Goal: Task Accomplishment & Management: Use online tool/utility

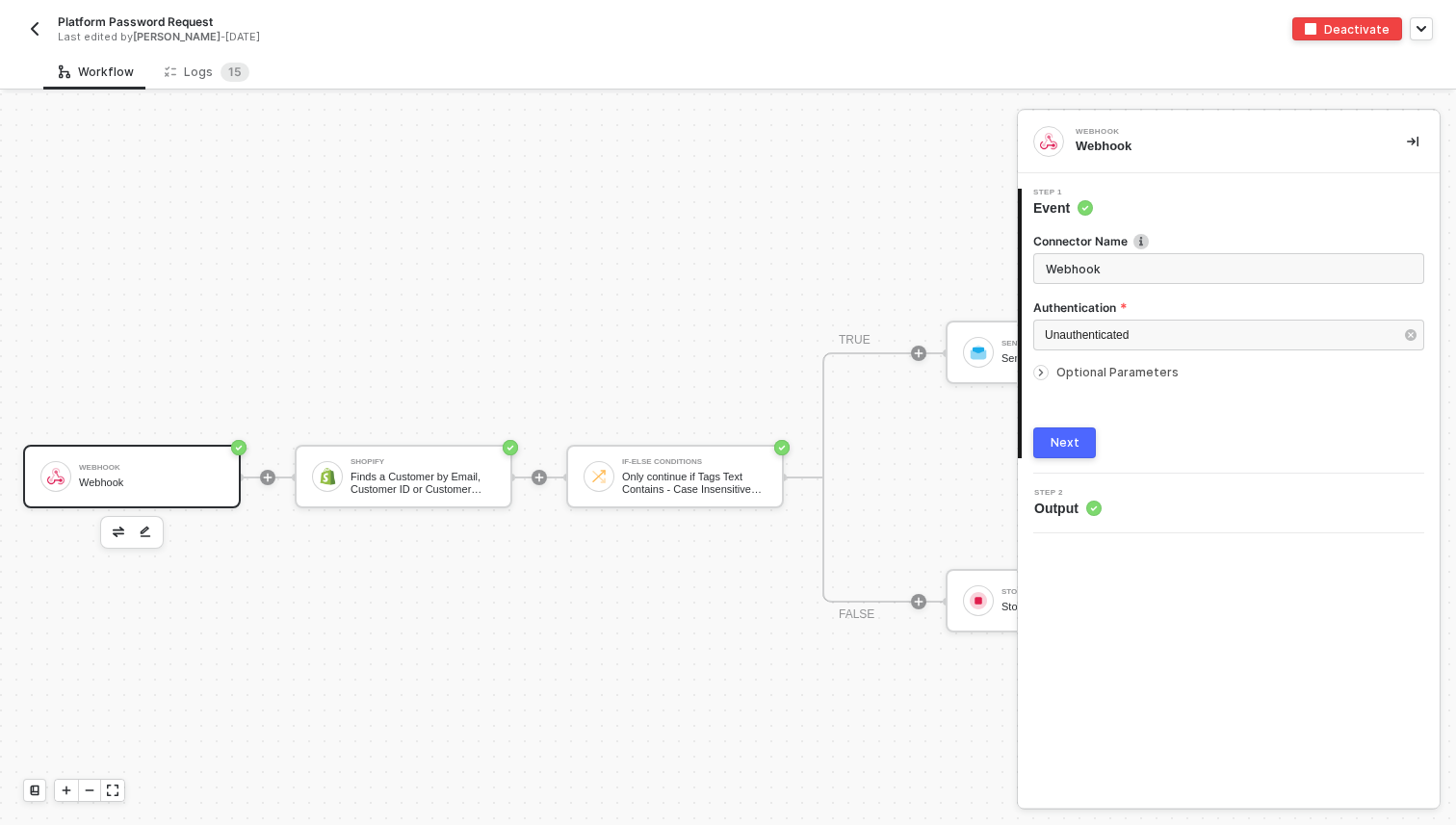
scroll to position [35, 0]
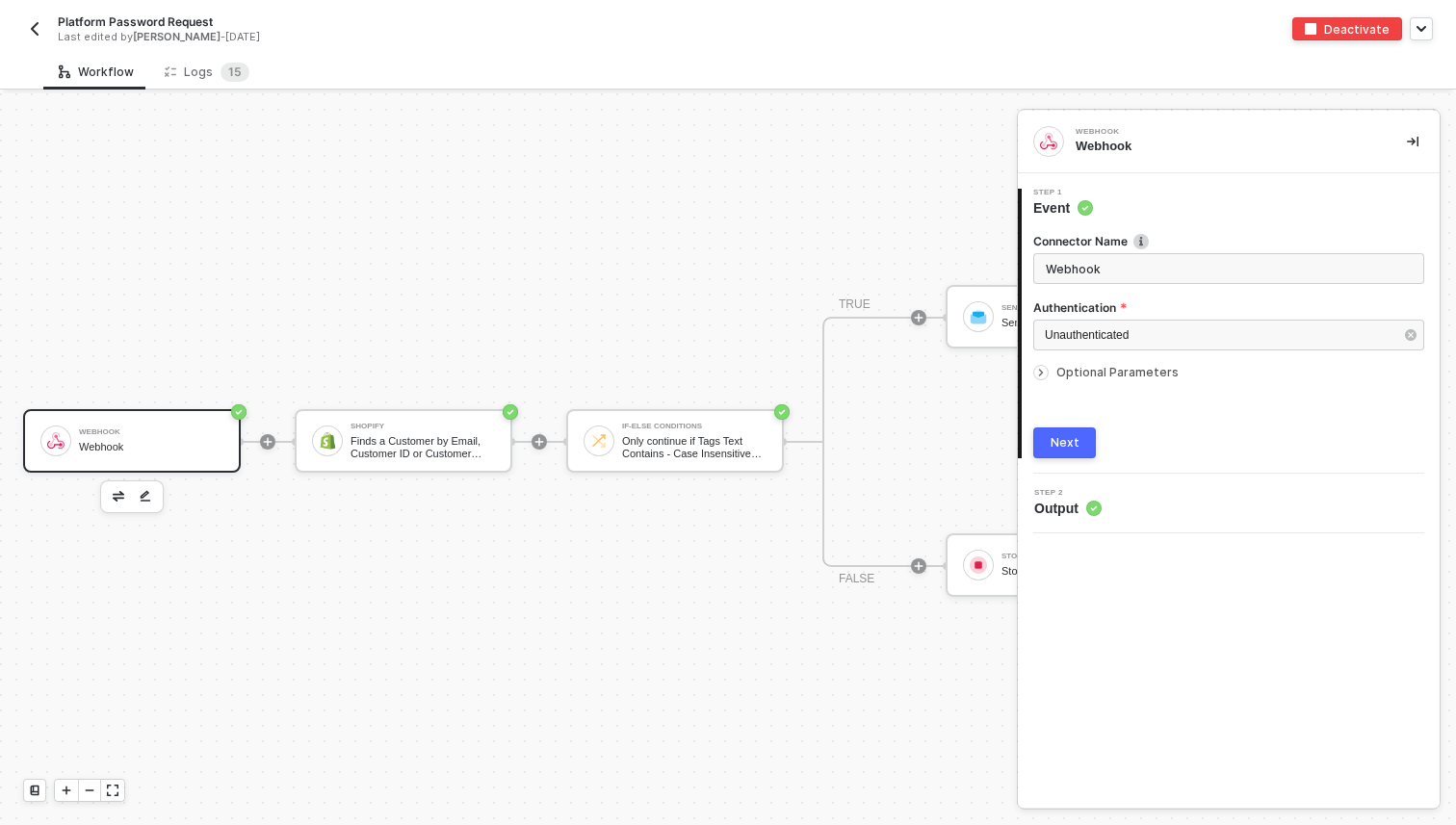
click at [853, 154] on div "Webhook Webhook Shopify Finds a Customer by Email, Customer ID or Customer Phon…" at bounding box center [660, 441] width 1322 height 767
click at [1418, 36] on button "button" at bounding box center [1422, 29] width 24 height 24
click at [738, 190] on div "Webhook Webhook Shopify Finds a Customer by Email, Customer ID or Customer Phon…" at bounding box center [660, 441] width 1322 height 767
click at [221, 69] on sup "1 5" at bounding box center [234, 73] width 28 height 20
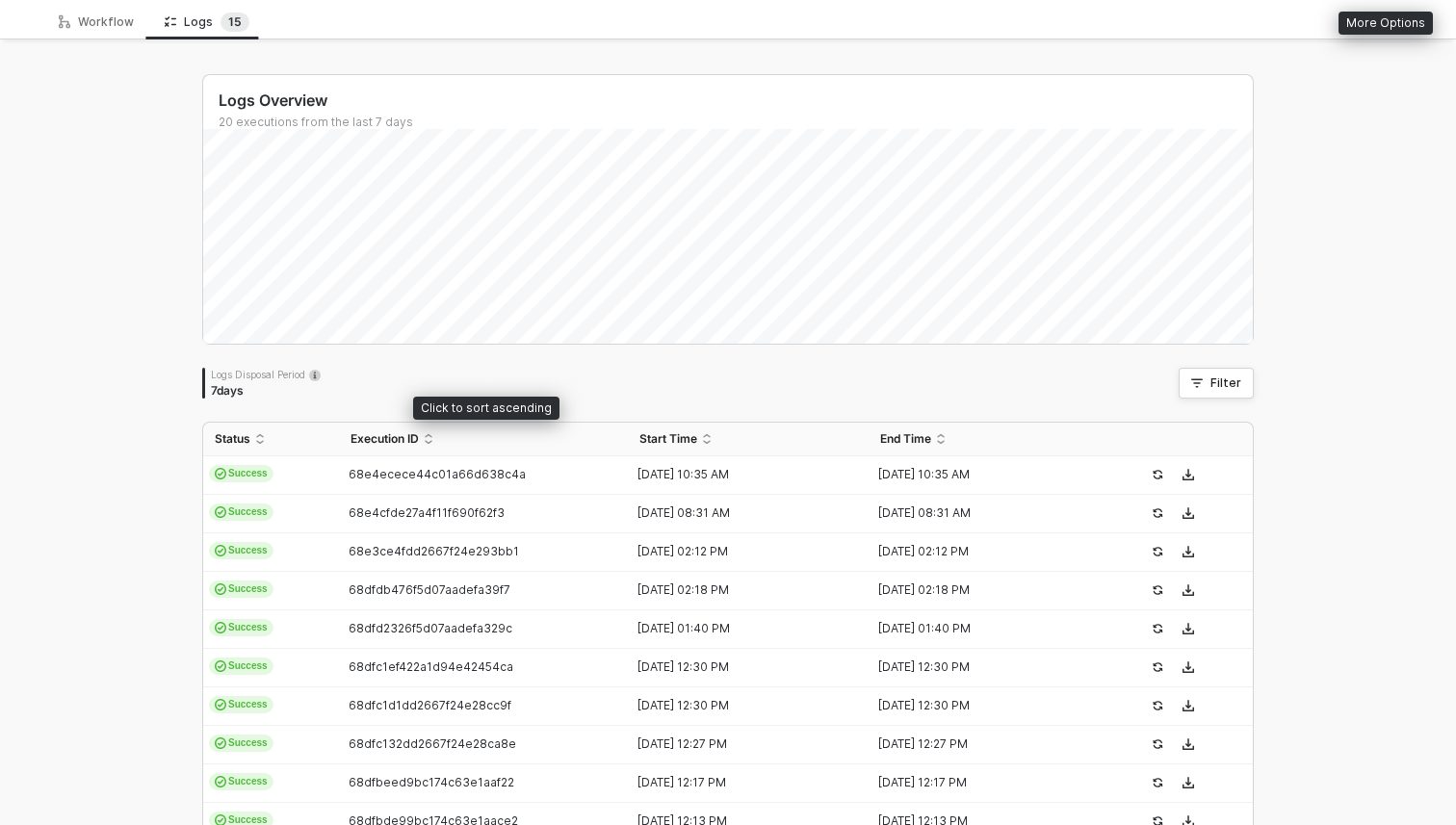
scroll to position [0, 0]
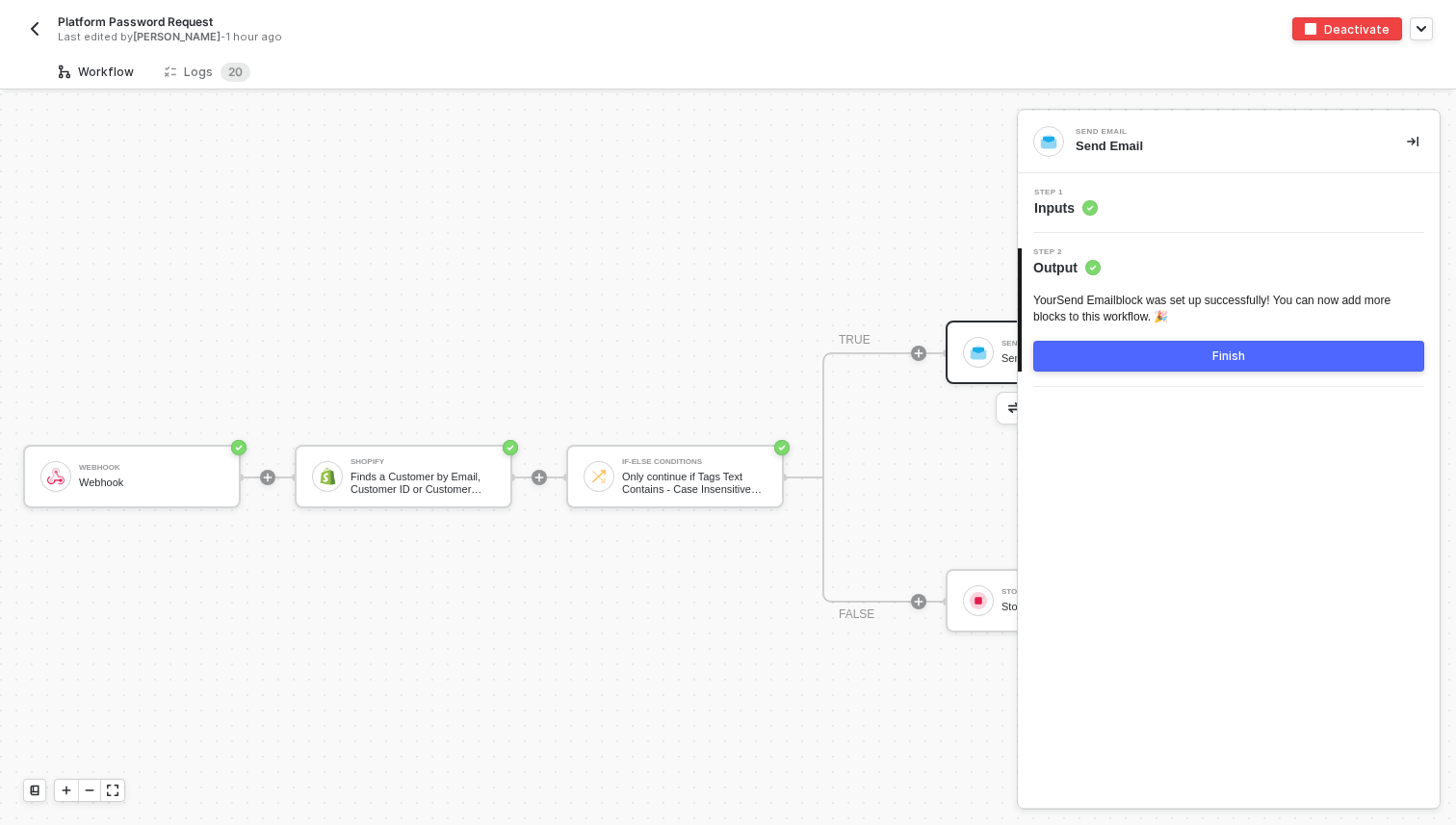
scroll to position [35, 0]
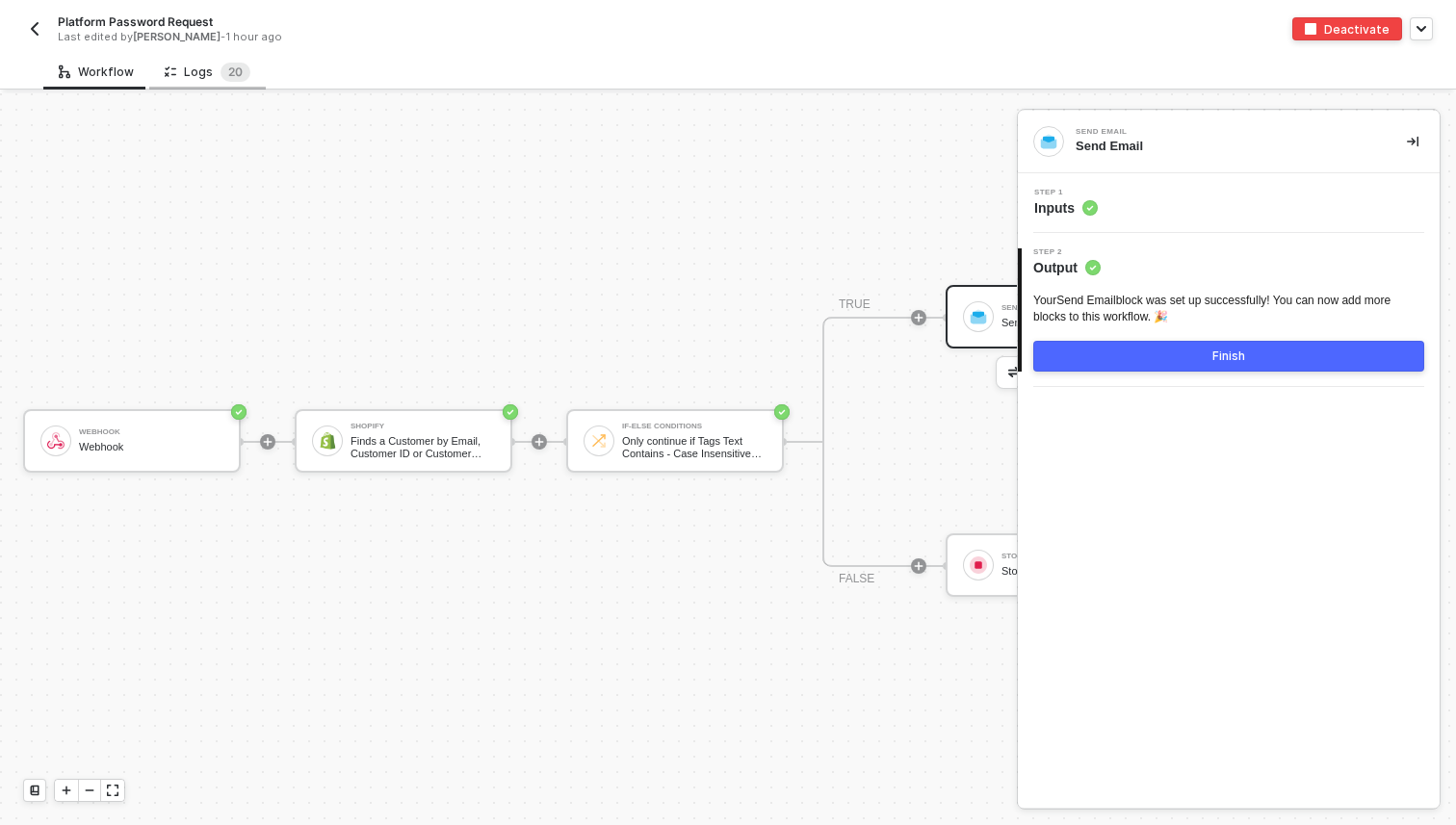
click at [183, 79] on div "Logs 2 0" at bounding box center [207, 73] width 85 height 20
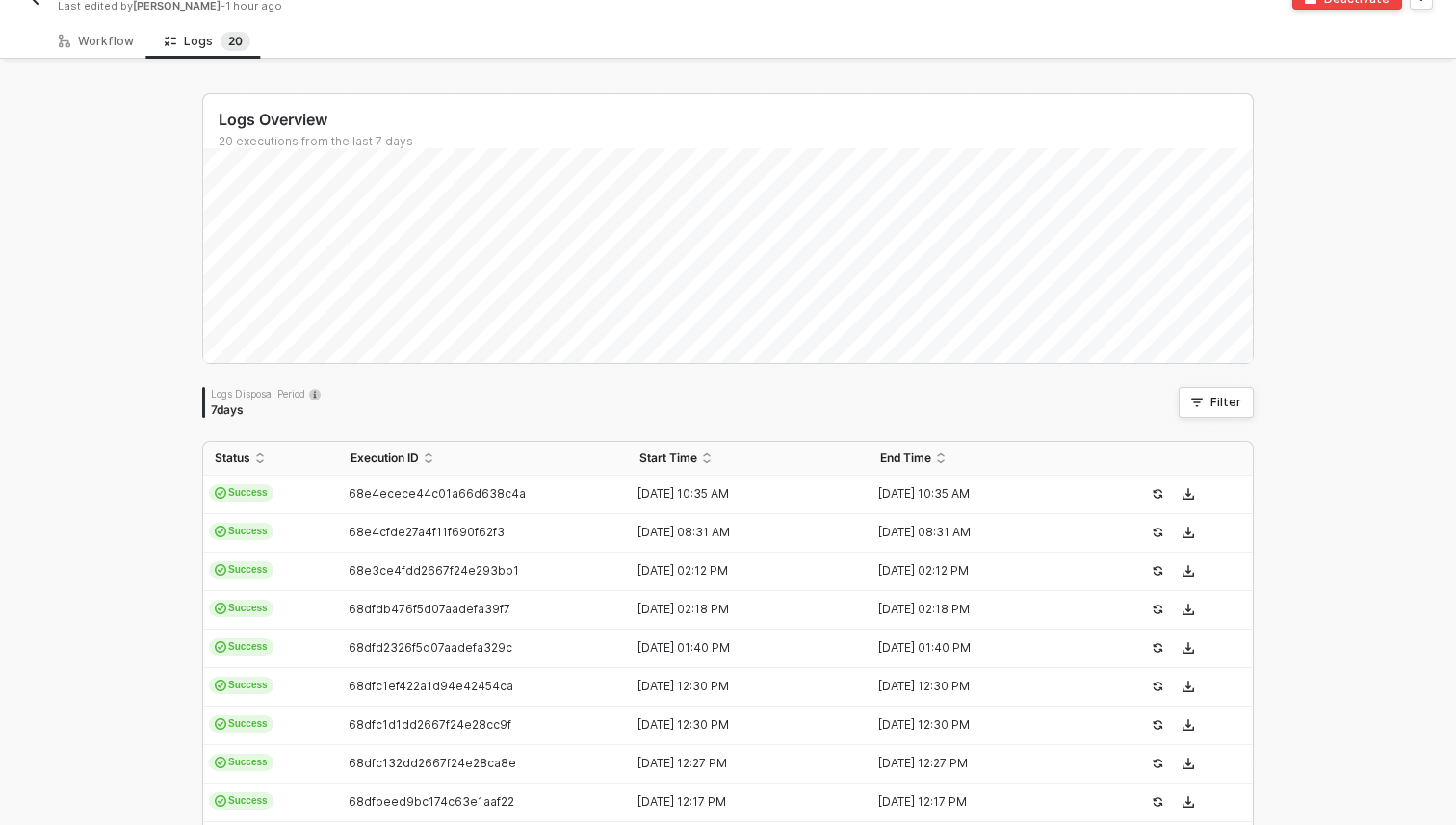
scroll to position [83, 0]
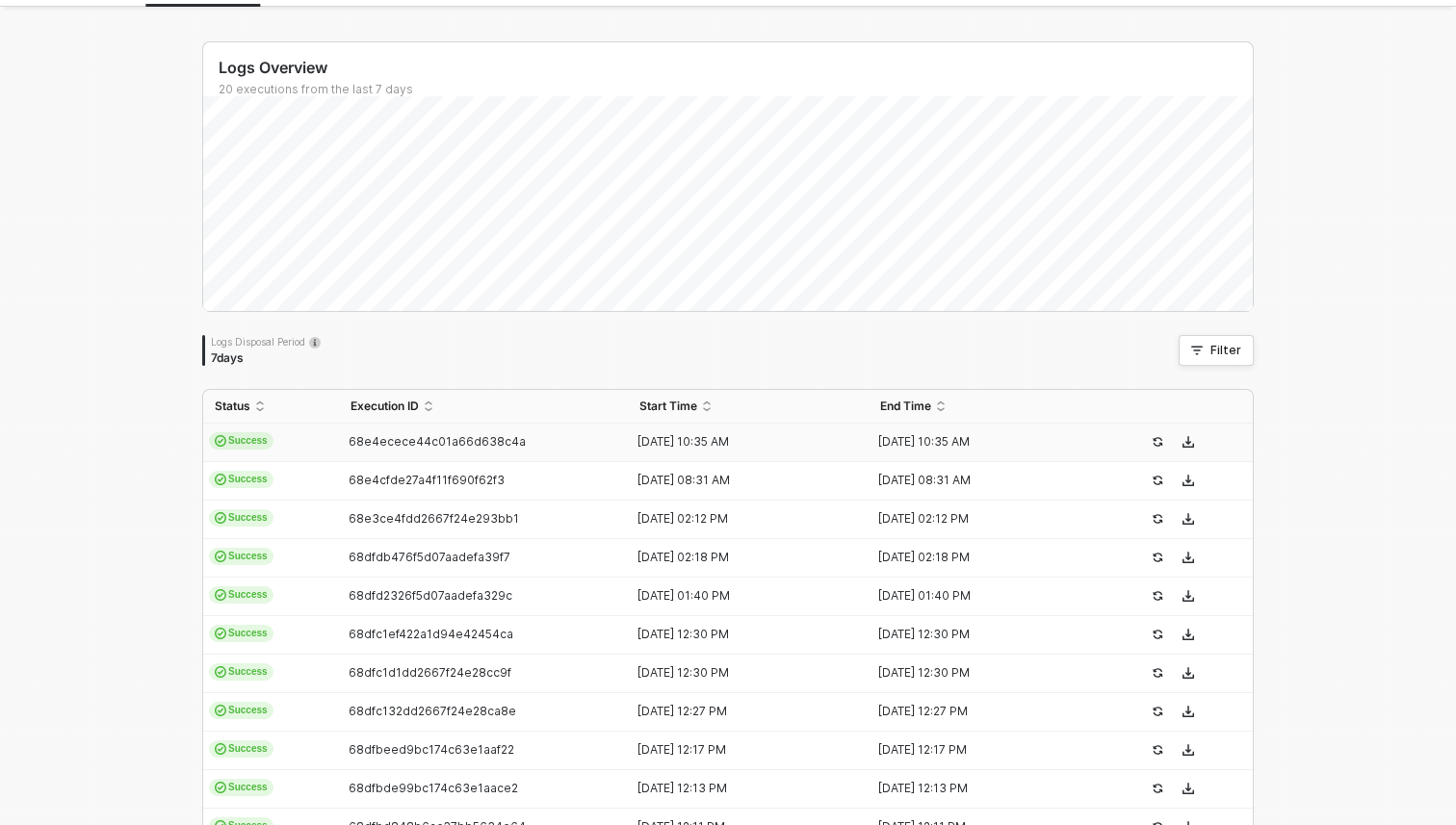
click at [270, 434] on span "Success" at bounding box center [241, 441] width 65 height 18
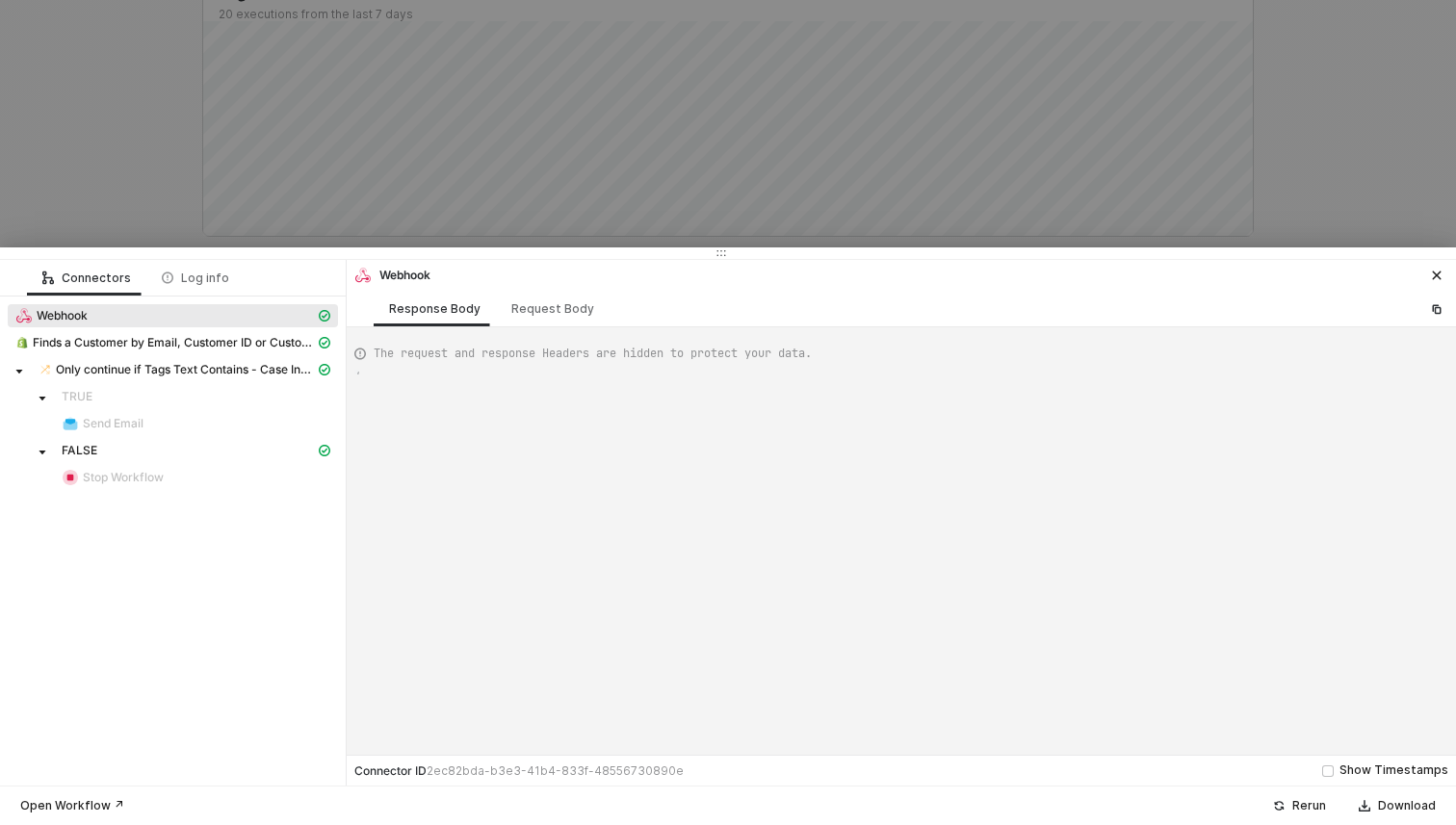
scroll to position [173, 0]
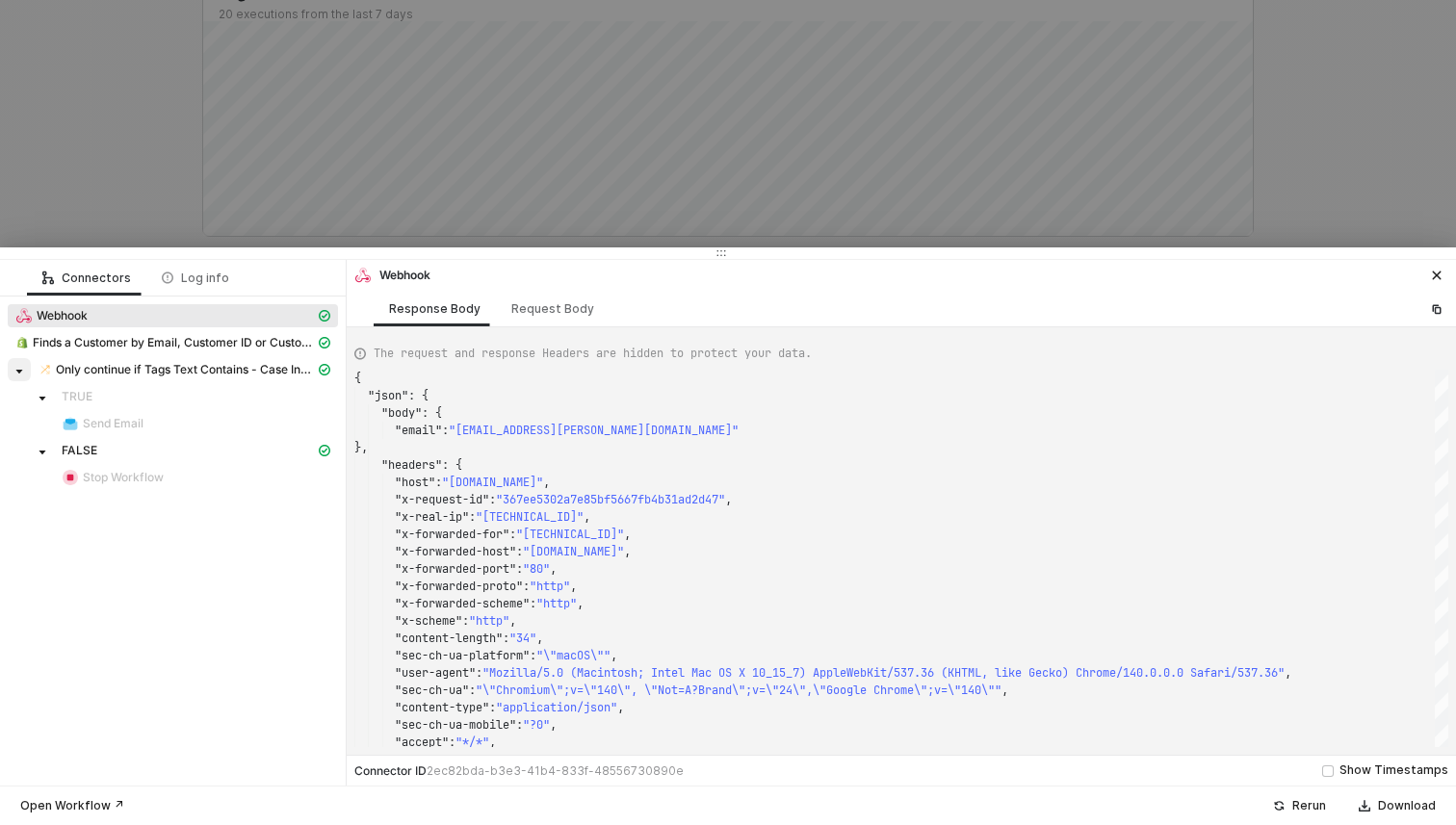
click at [18, 371] on icon "caret-down" at bounding box center [20, 371] width 10 height 10
click at [18, 371] on icon "caret-down" at bounding box center [20, 371] width 4 height 7
click at [28, 341] on img at bounding box center [23, 343] width 12 height 16
type textarea "{ "json": { "customers": {} }, "statusCode": 200, "id": "1c562f98-aedc-4776-9f5…"
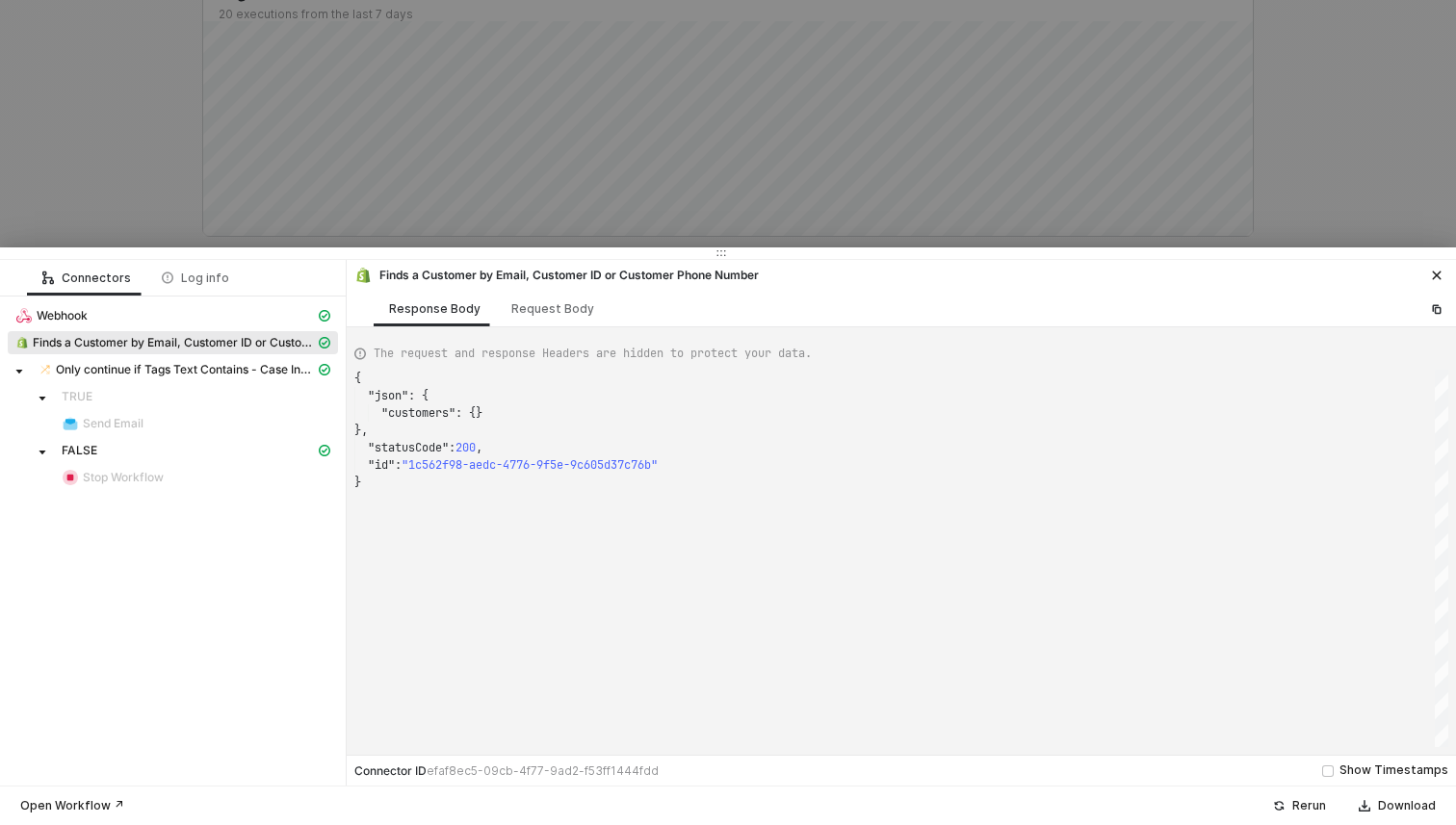
click at [47, 211] on div at bounding box center [728, 412] width 1456 height 825
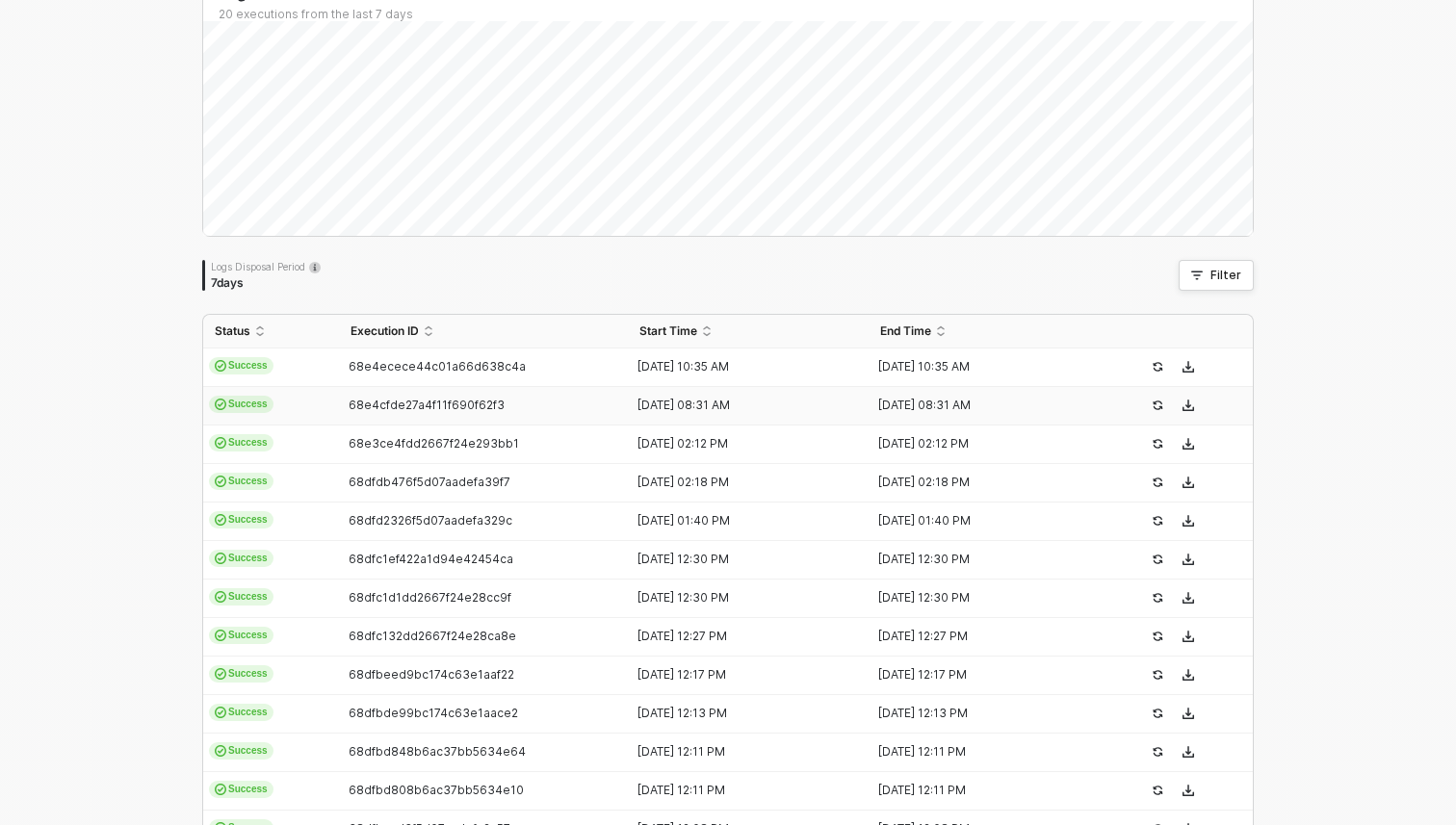
click at [286, 395] on td "Success" at bounding box center [270, 406] width 136 height 38
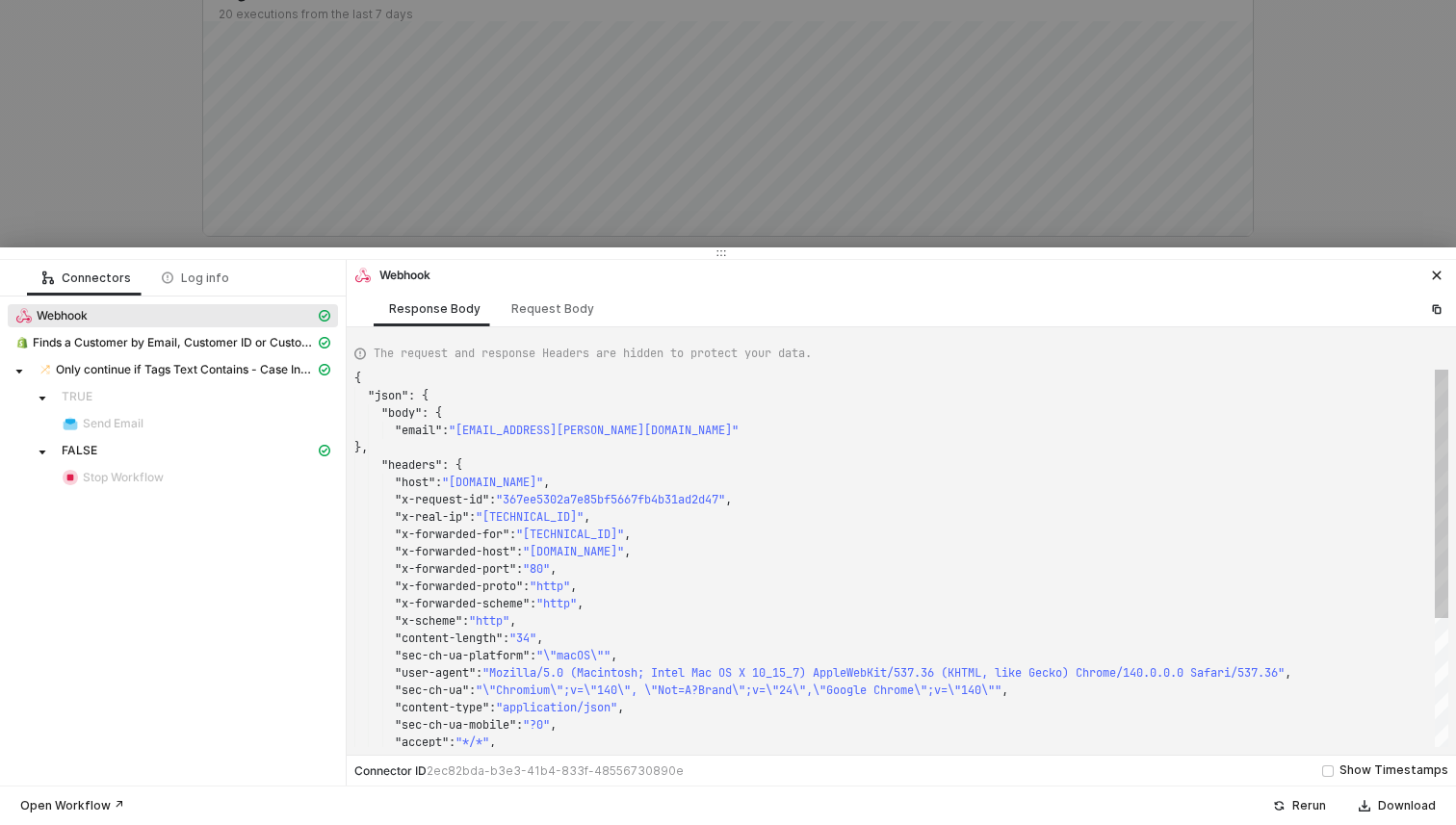
scroll to position [173, 0]
type textarea "{ "json": { "body": { "email": "jash.dave@burberry.com" }, "headers": { "host":…"
click at [101, 223] on div at bounding box center [728, 412] width 1456 height 825
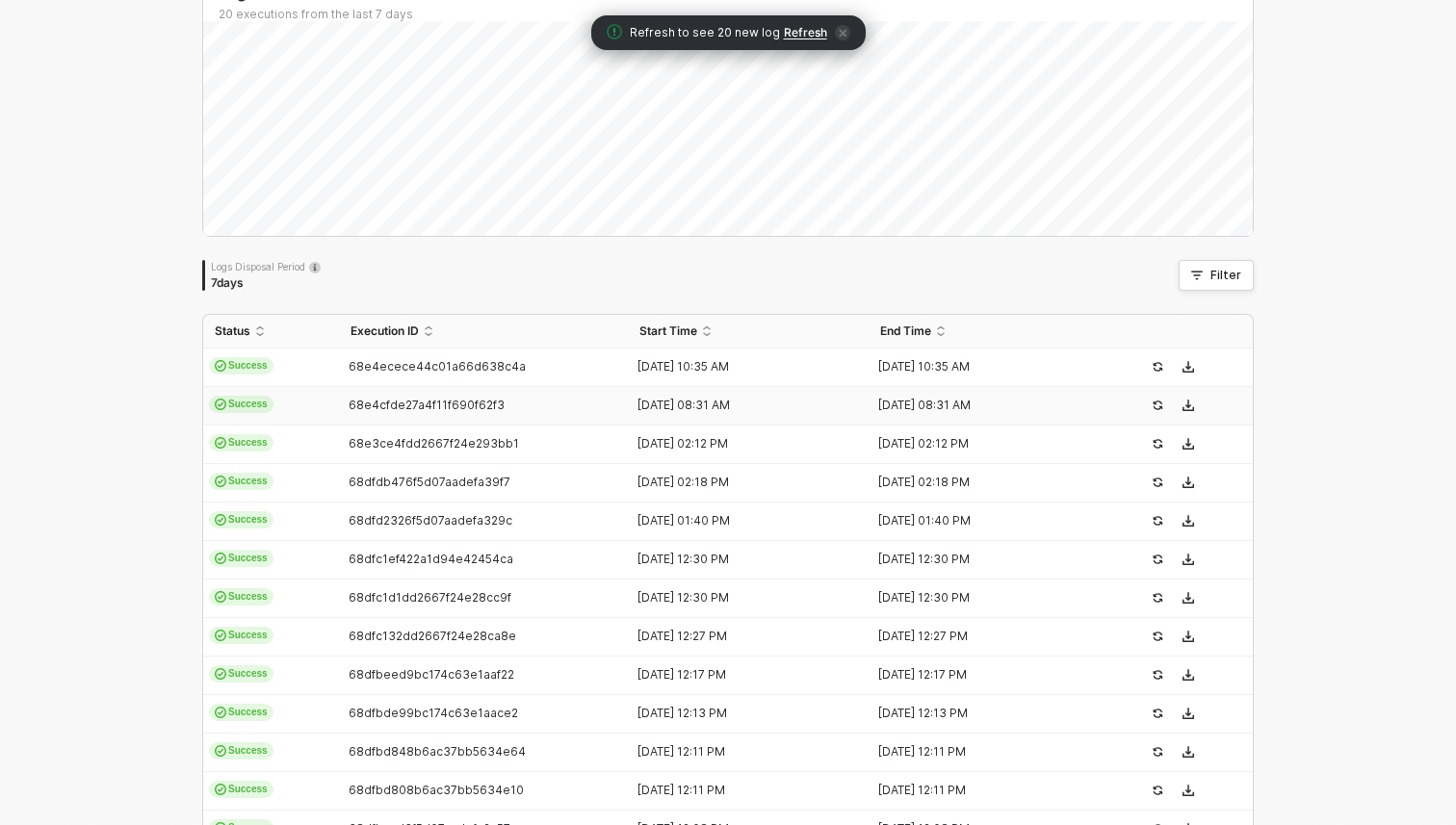
click at [793, 35] on span "Refresh" at bounding box center [805, 33] width 43 height 16
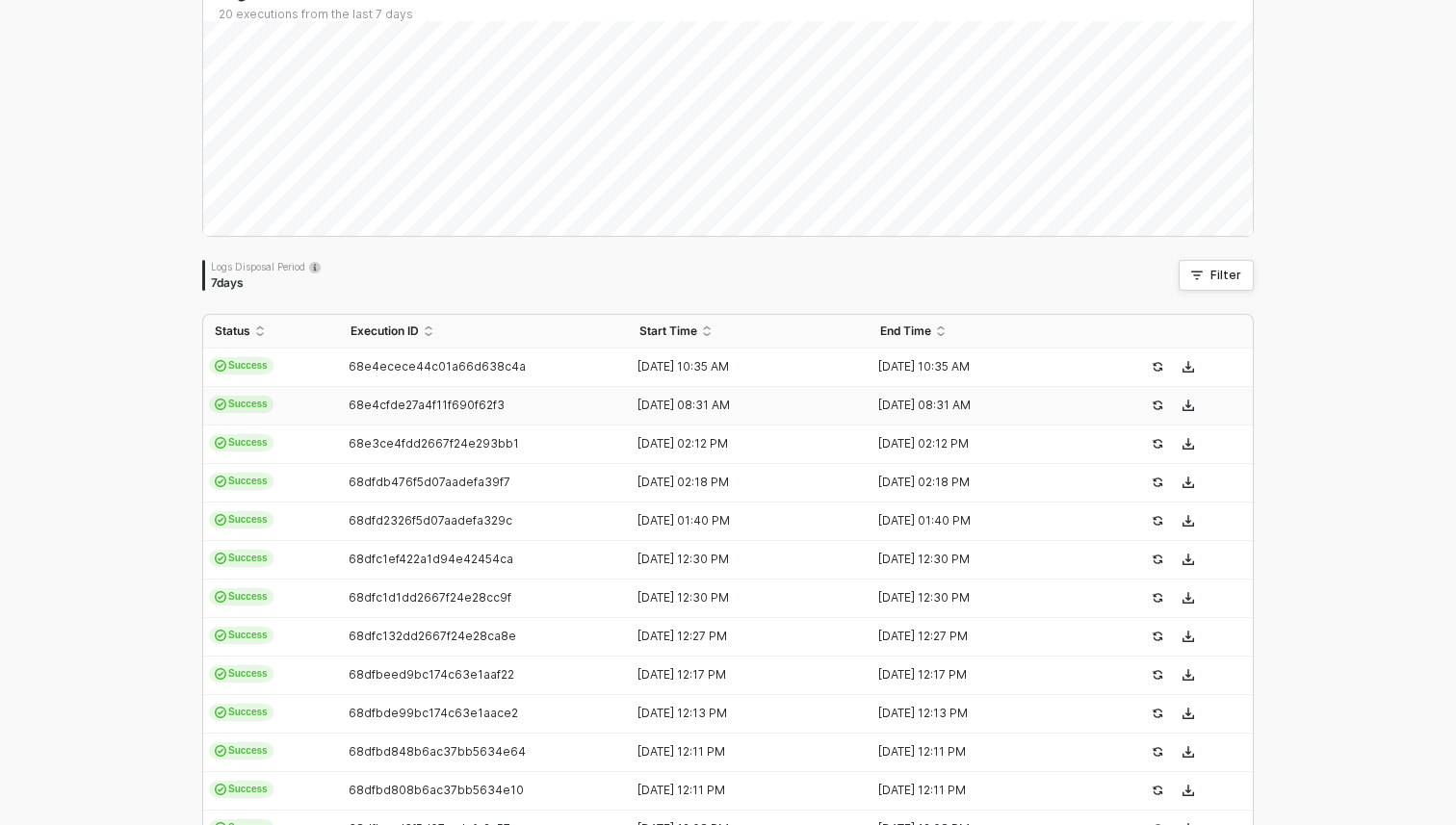
scroll to position [0, 0]
